Goal: Transaction & Acquisition: Purchase product/service

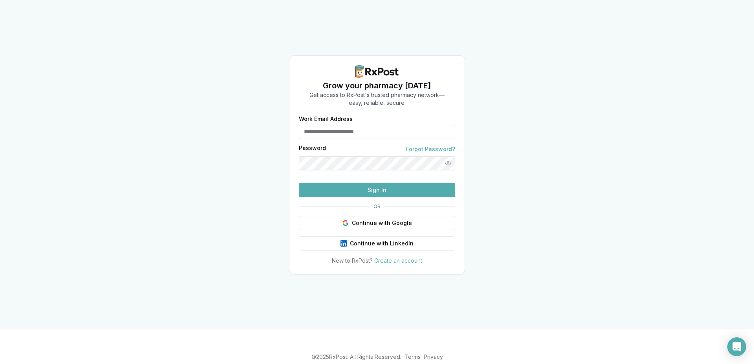
click at [334, 125] on input "Work Email Address" at bounding box center [377, 132] width 156 height 14
type input "**********"
click at [411, 197] on button "Sign In" at bounding box center [377, 190] width 156 height 14
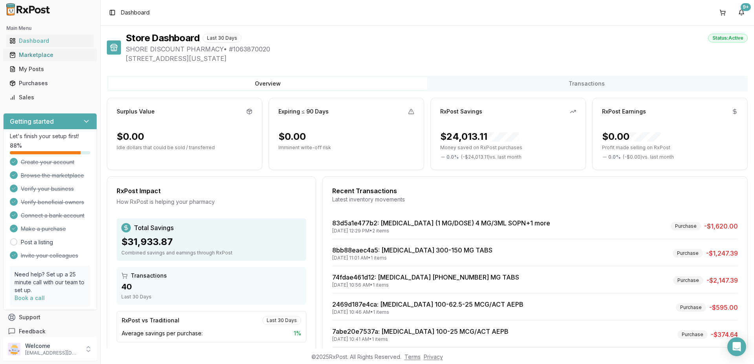
click at [48, 53] on div "Marketplace" at bounding box center [49, 55] width 81 height 8
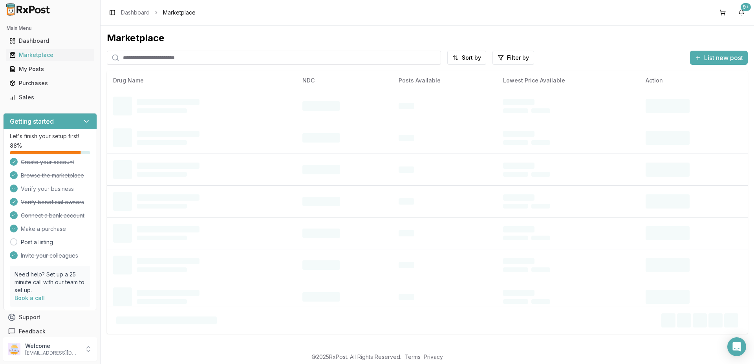
click at [128, 56] on input "search" at bounding box center [274, 58] width 334 height 14
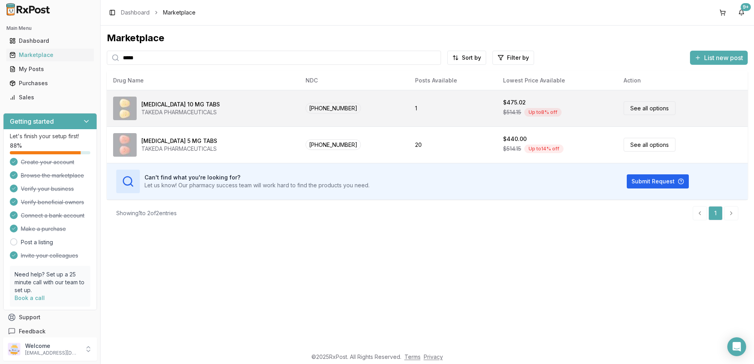
type input "*****"
click at [648, 108] on link "See all options" at bounding box center [649, 108] width 52 height 14
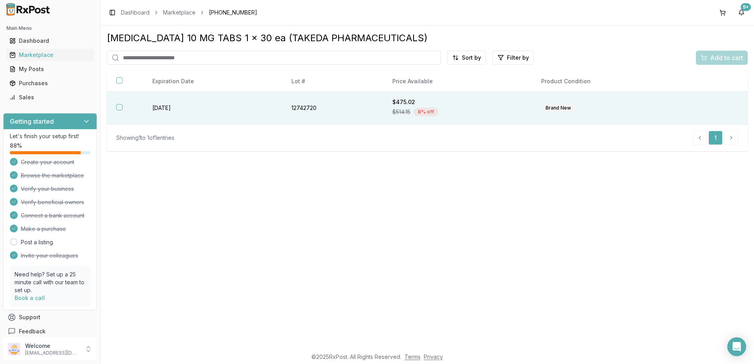
click at [120, 108] on button "button" at bounding box center [119, 107] width 6 height 6
click at [719, 57] on span "Add to cart" at bounding box center [726, 57] width 33 height 9
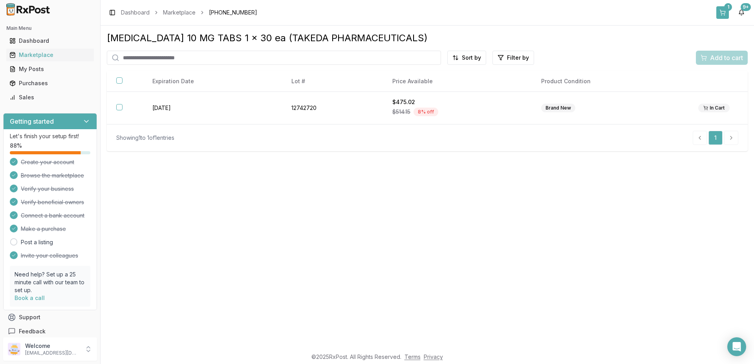
click at [725, 9] on div "1" at bounding box center [728, 7] width 8 height 8
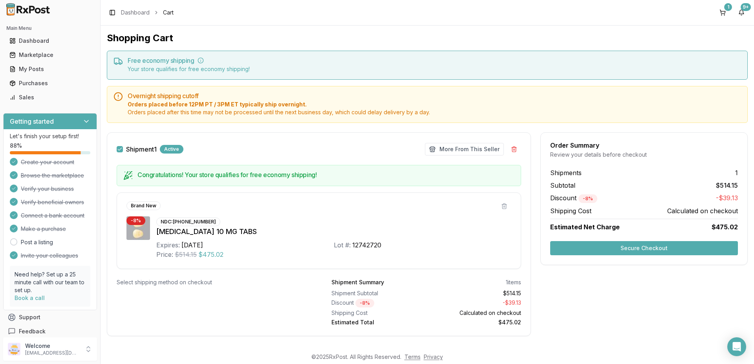
click at [601, 249] on button "Secure Checkout" at bounding box center [644, 248] width 188 height 14
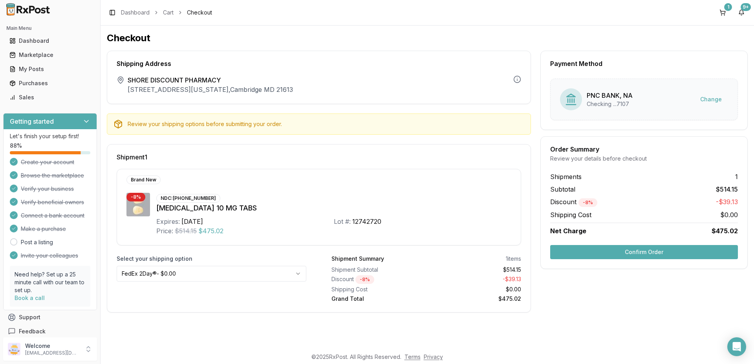
click at [621, 254] on button "Confirm Order" at bounding box center [644, 252] width 188 height 14
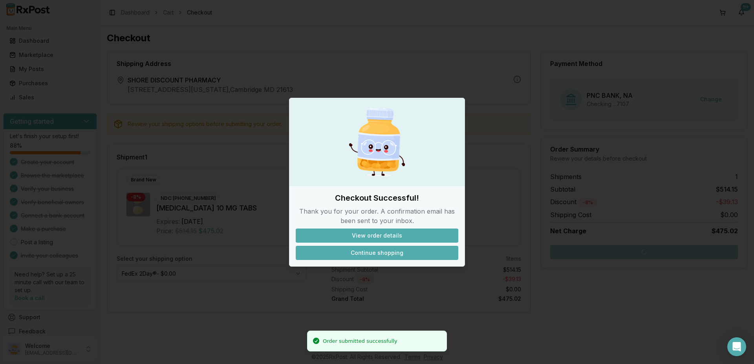
click at [370, 251] on button "Continue shopping" at bounding box center [377, 253] width 162 height 14
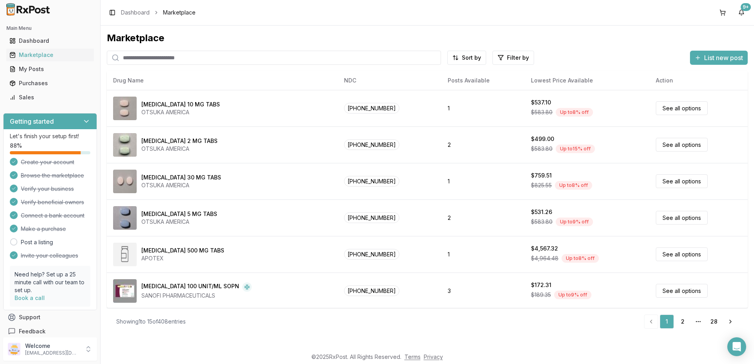
click at [130, 56] on input "search" at bounding box center [274, 58] width 334 height 14
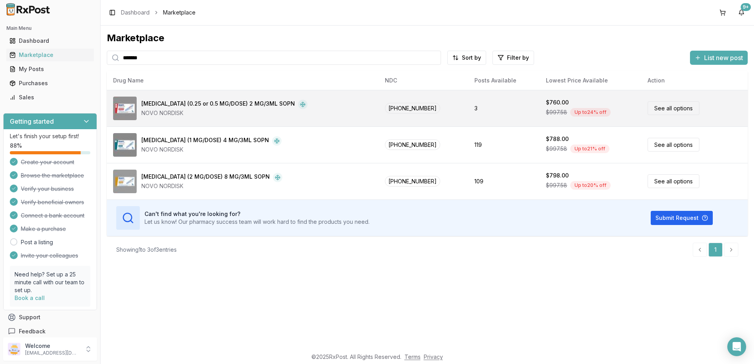
type input "*******"
click at [677, 110] on link "See all options" at bounding box center [673, 108] width 52 height 14
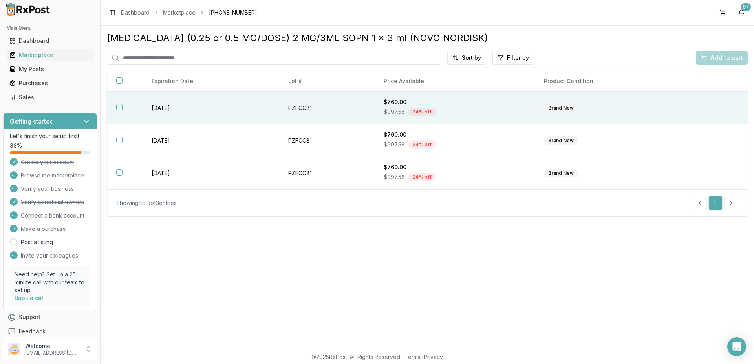
click at [117, 106] on button "button" at bounding box center [119, 107] width 6 height 6
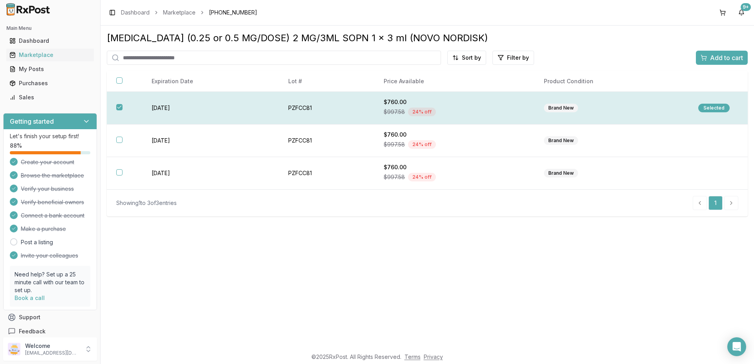
click at [718, 108] on div "Selected" at bounding box center [713, 108] width 31 height 9
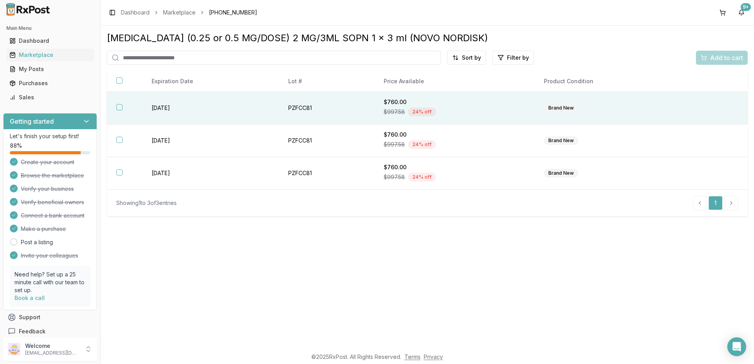
click at [120, 107] on button "button" at bounding box center [119, 107] width 6 height 6
click at [725, 58] on span "Add to cart" at bounding box center [726, 57] width 33 height 9
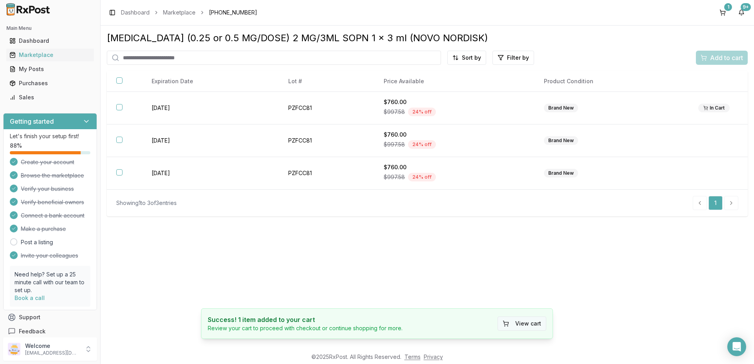
click at [523, 322] on button "View cart" at bounding box center [521, 323] width 49 height 14
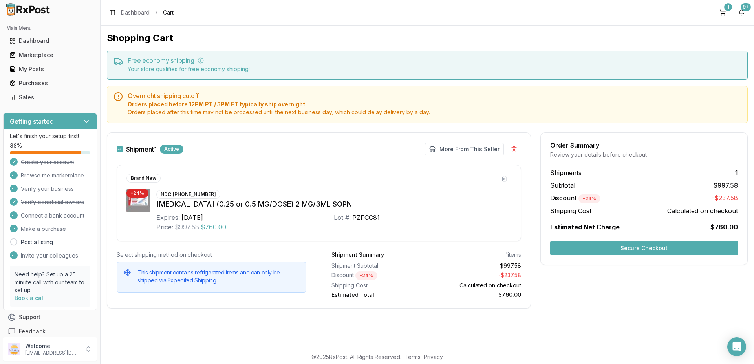
click at [609, 246] on button "Secure Checkout" at bounding box center [644, 248] width 188 height 14
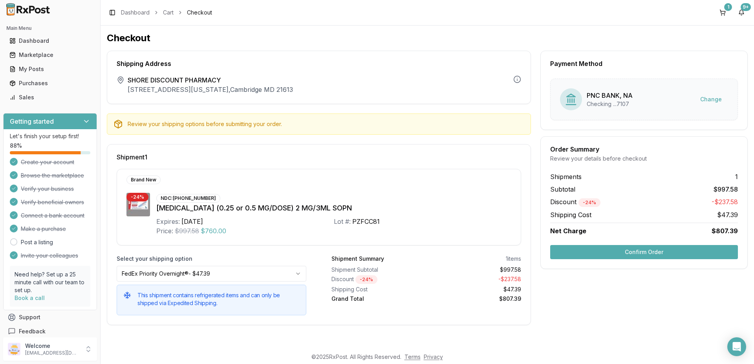
click at [298, 273] on html "Main Menu Dashboard Marketplace My Posts Purchases Sales Getting started Let's …" at bounding box center [377, 182] width 754 height 364
click at [601, 255] on button "Confirm Order" at bounding box center [644, 252] width 188 height 14
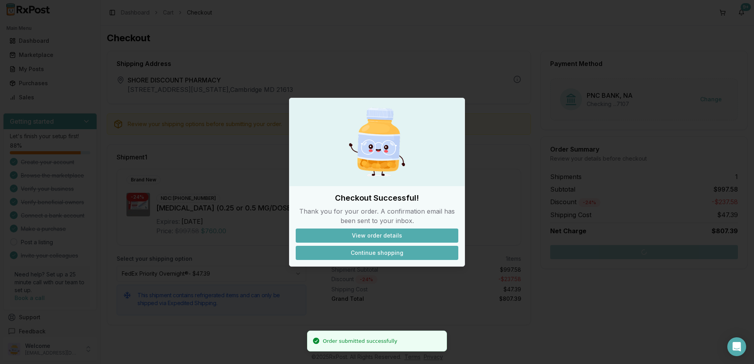
click at [392, 255] on button "Continue shopping" at bounding box center [377, 253] width 162 height 14
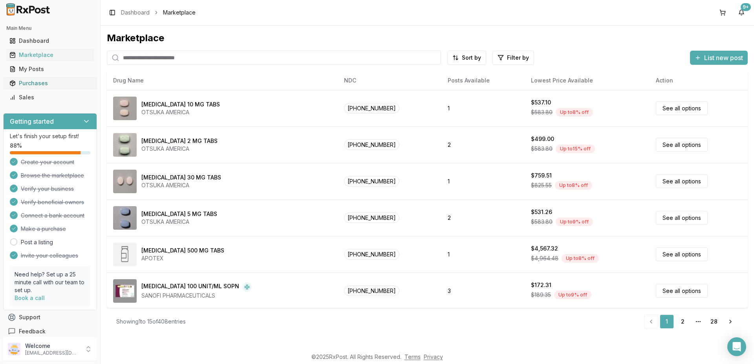
click at [43, 85] on div "Purchases" at bounding box center [49, 83] width 81 height 8
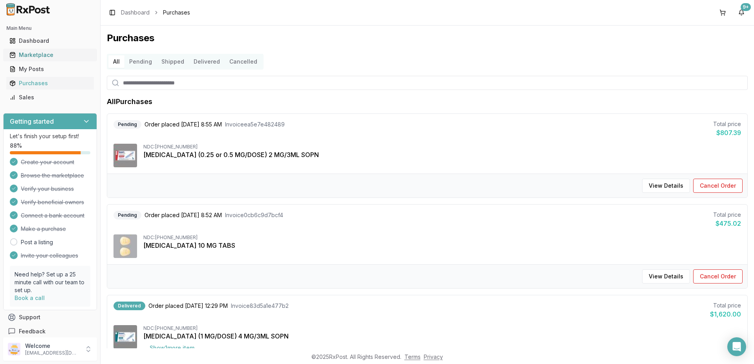
click at [43, 55] on div "Marketplace" at bounding box center [49, 55] width 81 height 8
